Goal: Find specific page/section: Find specific page/section

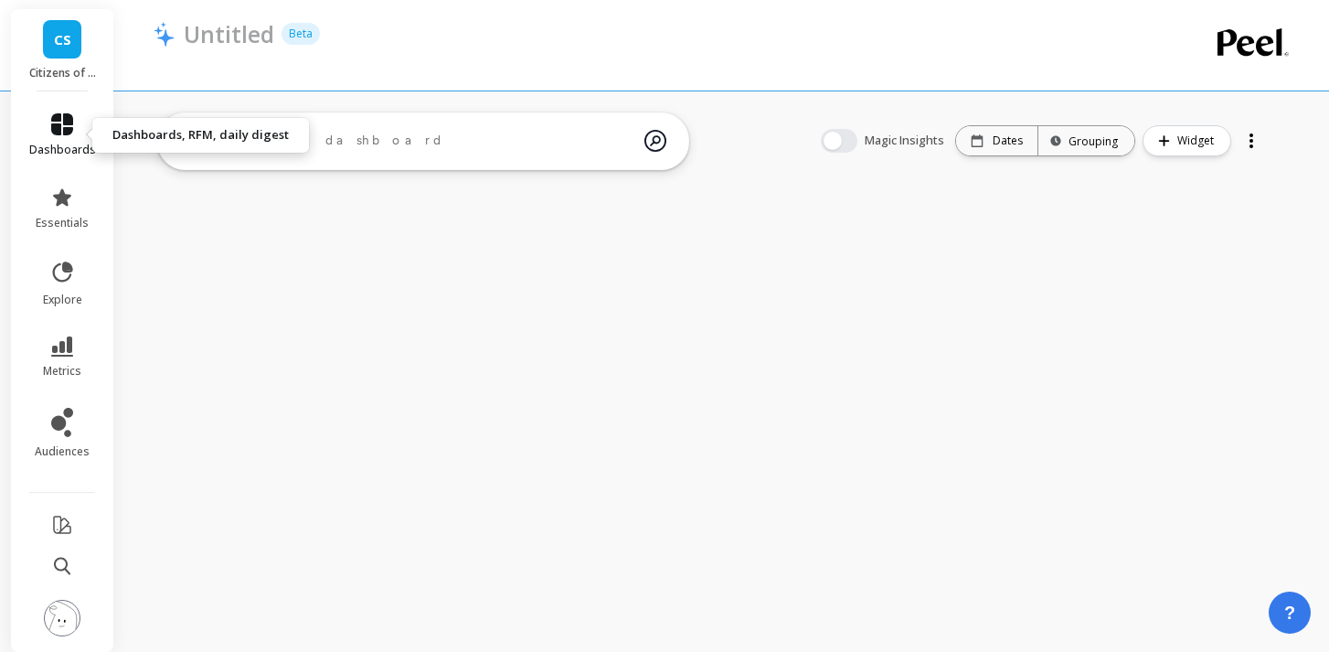
click at [67, 135] on link "dashboards" at bounding box center [62, 135] width 67 height 44
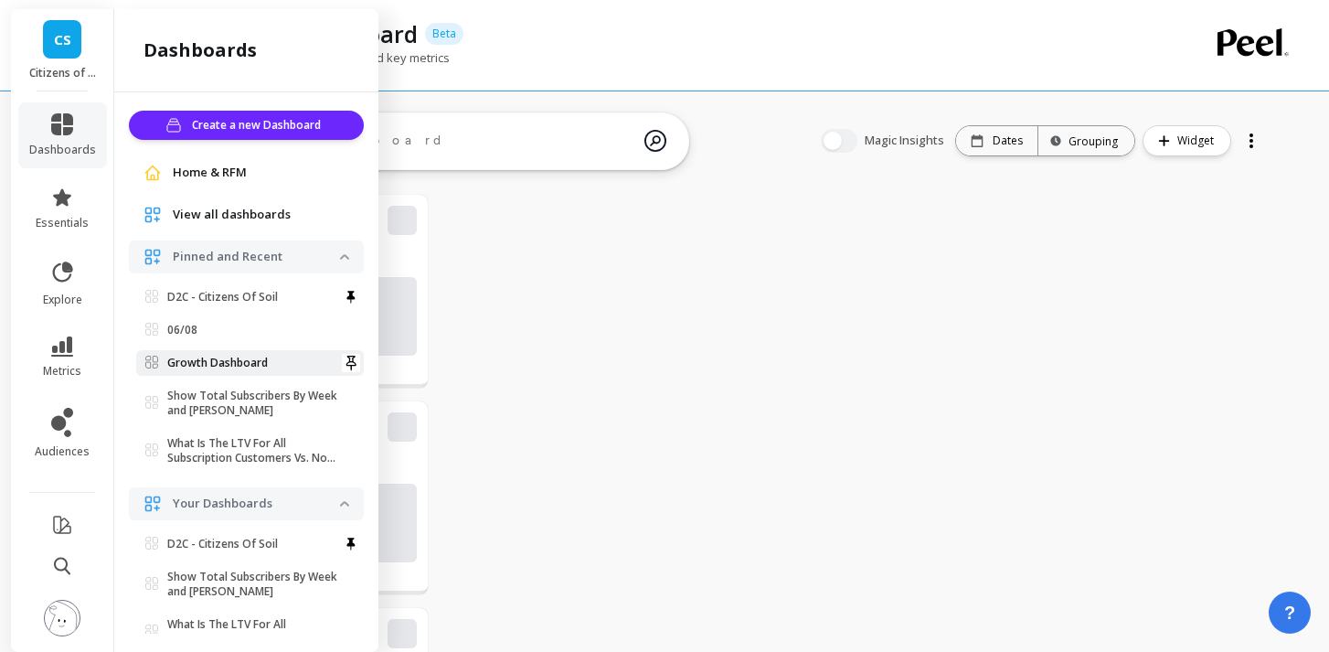
click at [197, 358] on p "Growth Dashboard" at bounding box center [217, 363] width 101 height 15
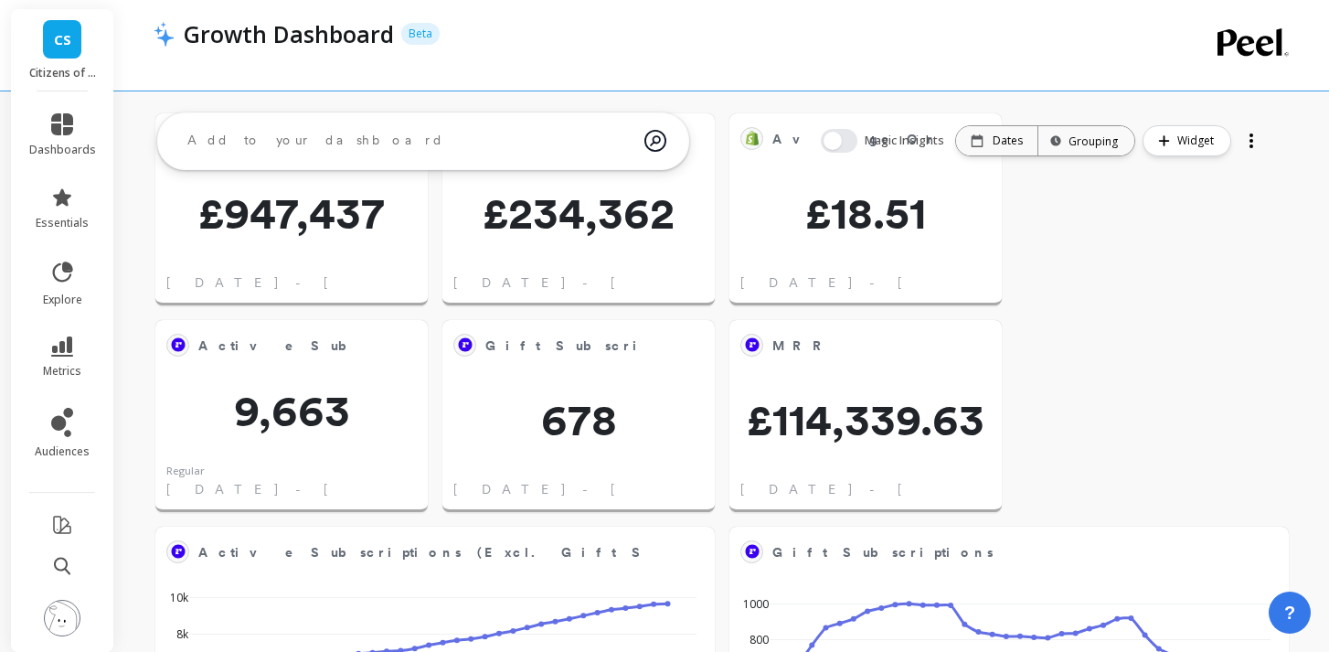
scroll to position [87, 0]
